Goal: Find contact information: Find contact information

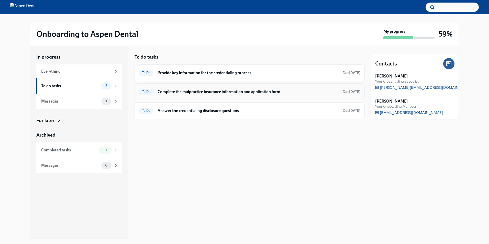
click at [247, 92] on h6 "Complete the malpractice insurance information and application form" at bounding box center [248, 92] width 181 height 6
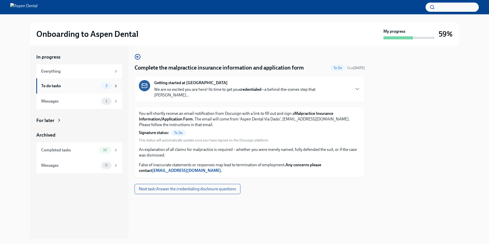
click at [76, 92] on div "To do tasks 3" at bounding box center [79, 85] width 86 height 15
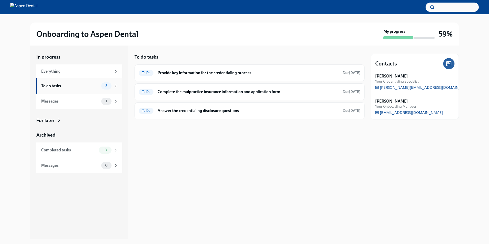
click at [78, 86] on div "To do tasks" at bounding box center [70, 86] width 58 height 6
click at [84, 71] on div "Everything" at bounding box center [76, 72] width 70 height 6
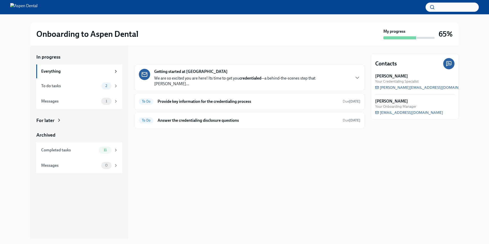
click at [388, 102] on strong "[PERSON_NAME]" at bounding box center [391, 102] width 33 height 6
click at [382, 100] on strong "[PERSON_NAME]" at bounding box center [391, 102] width 33 height 6
click at [451, 64] on icon at bounding box center [449, 63] width 5 height 5
click at [448, 66] on icon at bounding box center [449, 64] width 6 height 6
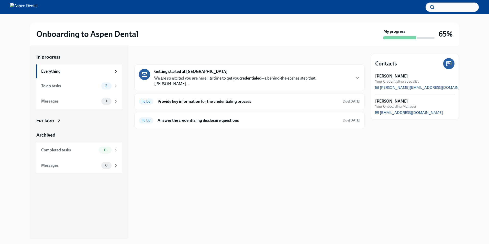
click at [445, 62] on div at bounding box center [449, 63] width 11 height 11
click at [396, 68] on div "Contacts" at bounding box center [414, 63] width 79 height 11
drag, startPoint x: 407, startPoint y: 111, endPoint x: 411, endPoint y: 112, distance: 4.4
click at [407, 112] on span "[EMAIL_ADDRESS][DOMAIN_NAME]" at bounding box center [409, 112] width 68 height 5
click at [409, 175] on div "Contacts Linda Alferez-Guzman Your Credentialing Specialist linda.alferezguzman…" at bounding box center [415, 142] width 88 height 193
